Goal: Task Accomplishment & Management: Complete application form

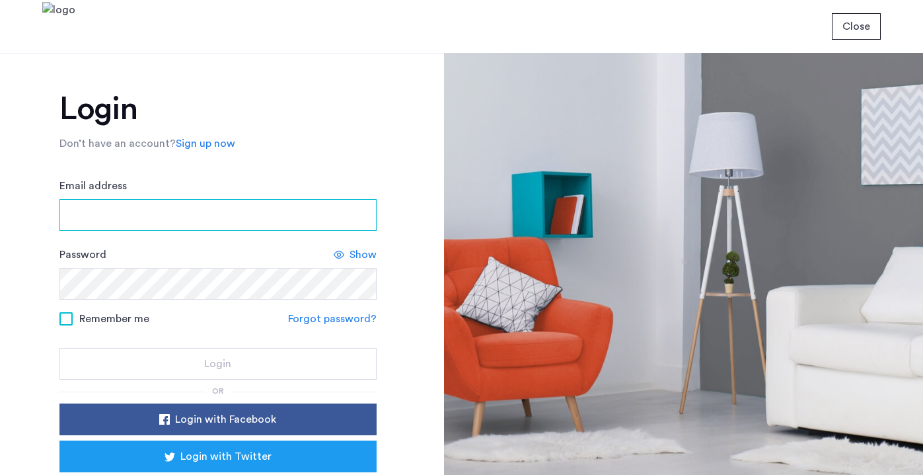
click at [195, 227] on input "Email address" at bounding box center [217, 215] width 317 height 32
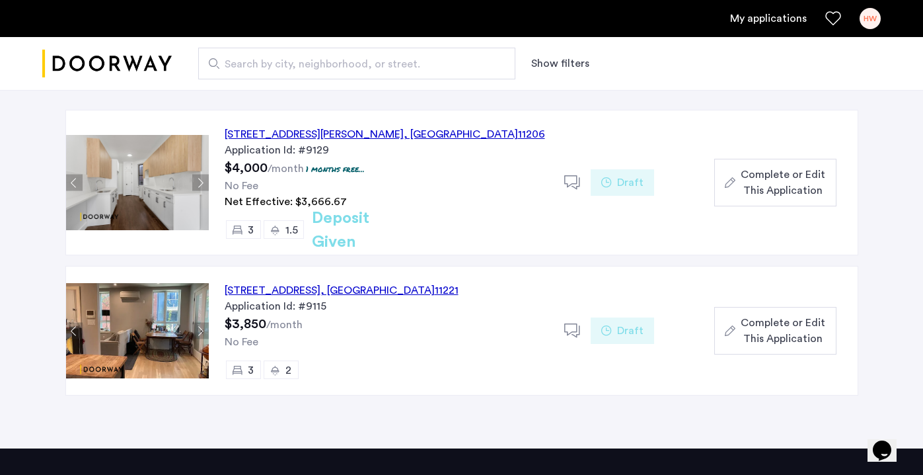
scroll to position [108, 0]
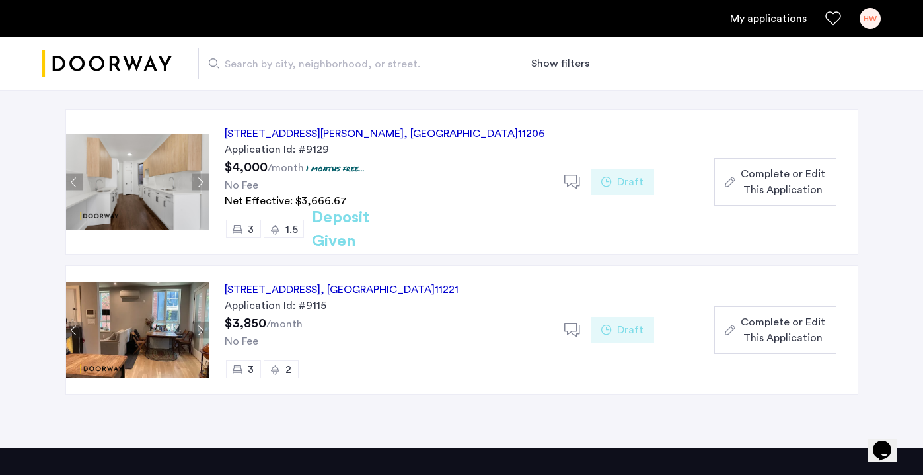
click at [477, 189] on div "No Fee" at bounding box center [387, 185] width 324 height 16
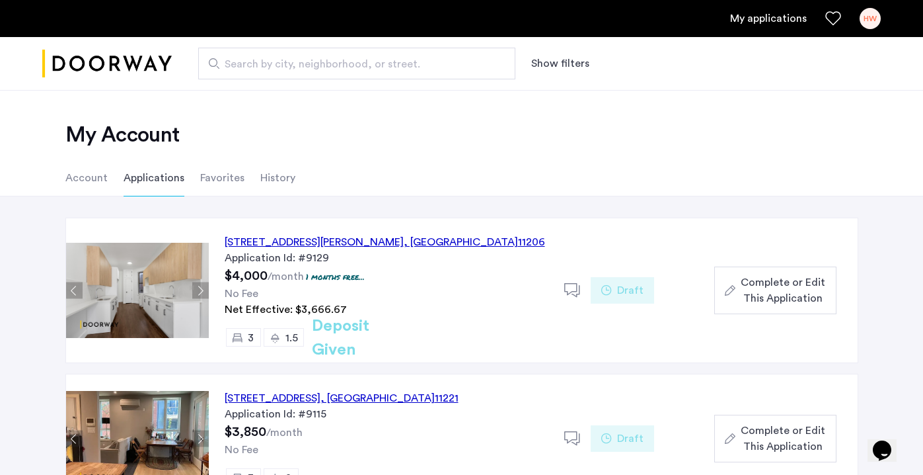
click at [626, 291] on span "Draft" at bounding box center [630, 290] width 26 height 16
